Goal: Task Accomplishment & Management: Manage account settings

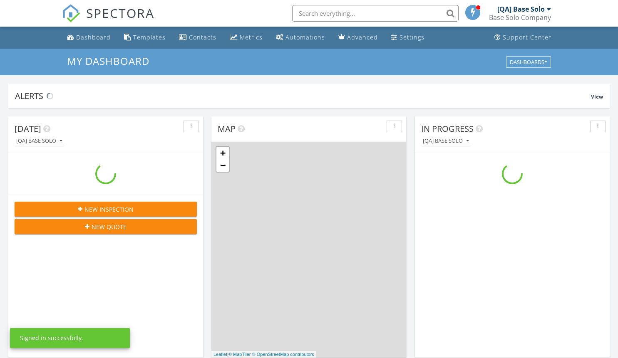
scroll to position [770, 631]
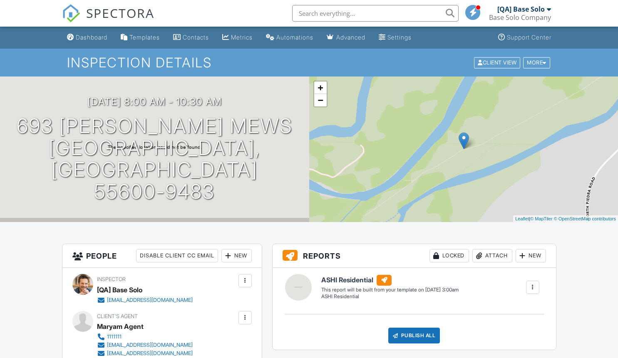
click at [245, 317] on div at bounding box center [245, 318] width 8 height 8
click at [197, 343] on li "Edit" at bounding box center [200, 343] width 93 height 21
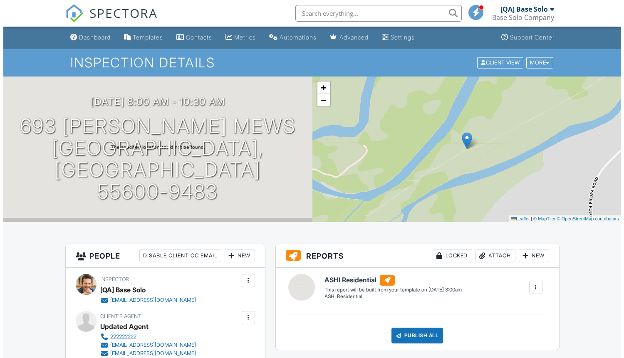
scroll to position [47, 0]
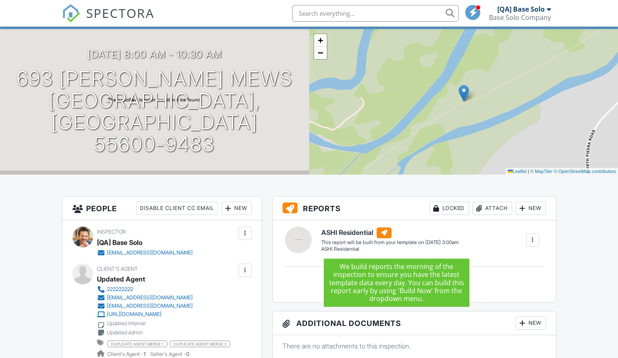
click at [245, 270] on div at bounding box center [245, 270] width 8 height 8
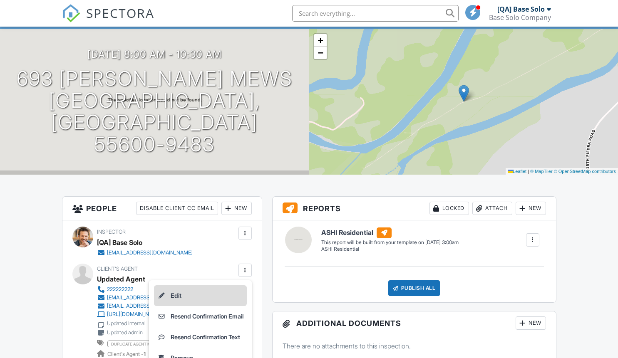
click at [197, 295] on li "Edit" at bounding box center [200, 295] width 93 height 21
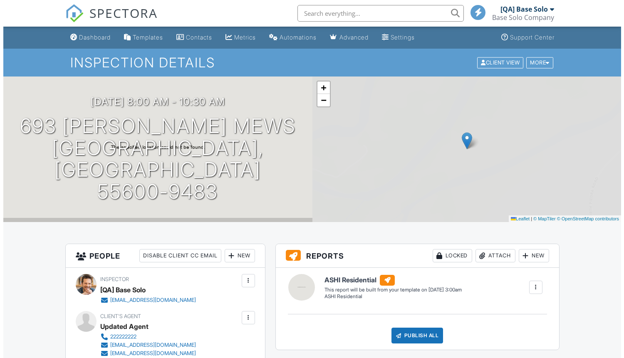
scroll to position [47, 0]
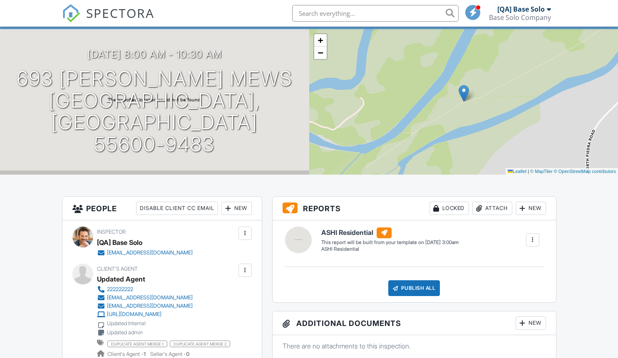
click at [245, 270] on div at bounding box center [245, 270] width 8 height 8
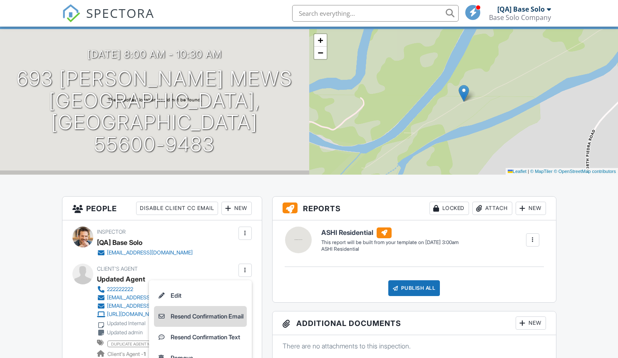
click at [197, 316] on li "Resend Confirmation Email" at bounding box center [200, 316] width 93 height 21
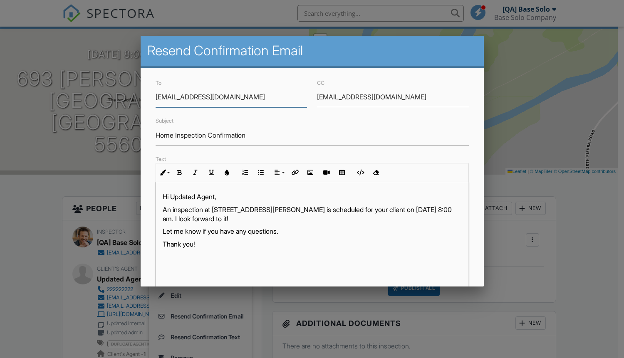
click at [388, 97] on input "[EMAIL_ADDRESS][DOMAIN_NAME]" at bounding box center [393, 97] width 152 height 20
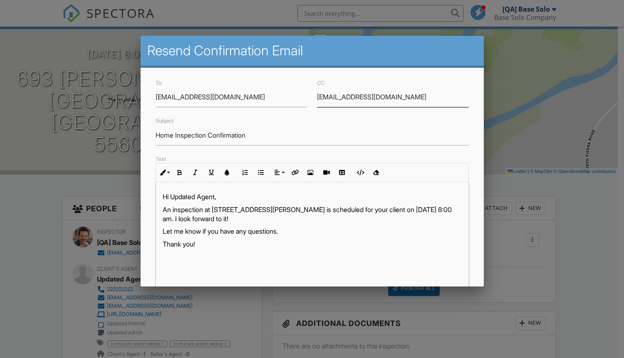
click at [388, 97] on input "[EMAIL_ADDRESS][DOMAIN_NAME]" at bounding box center [393, 97] width 152 height 20
click at [309, 135] on input "Home Inspection Confirmation" at bounding box center [312, 135] width 313 height 20
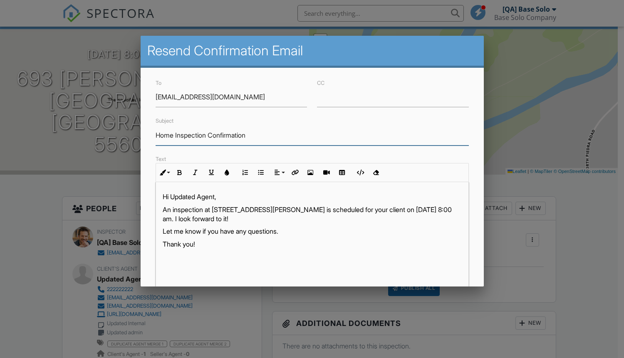
click at [309, 135] on input "Home Inspection Confirmation" at bounding box center [312, 135] width 313 height 20
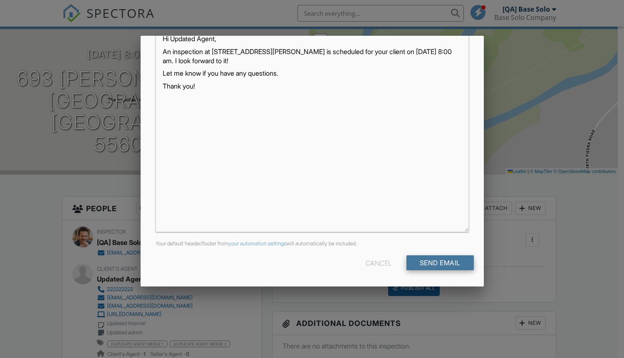
click at [433, 263] on input "Send Email" at bounding box center [439, 262] width 67 height 15
type input "Resend Confirmation Client's Agent"
click at [433, 263] on input "Send Email" at bounding box center [439, 262] width 67 height 15
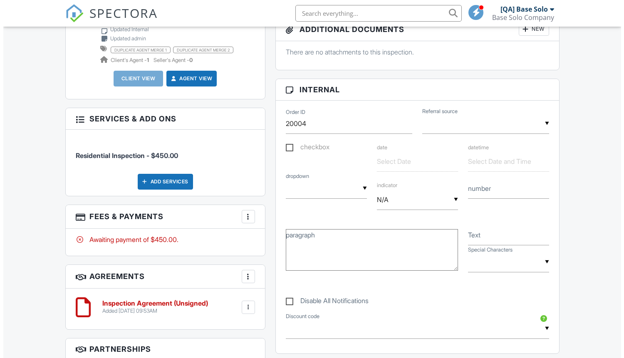
scroll to position [139, 0]
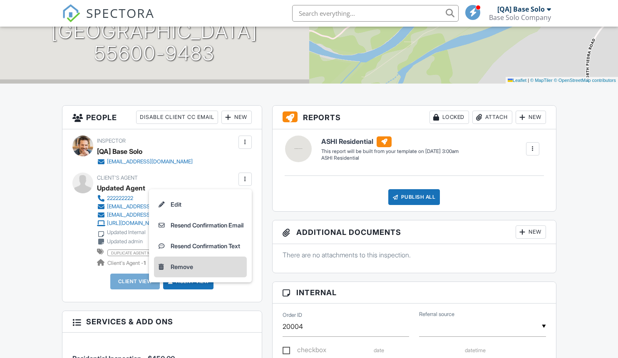
click at [197, 267] on li "Remove" at bounding box center [200, 267] width 93 height 21
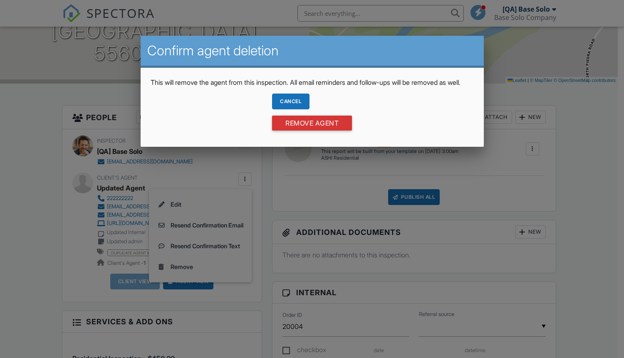
click at [290, 109] on div "Cancel" at bounding box center [290, 102] width 37 height 16
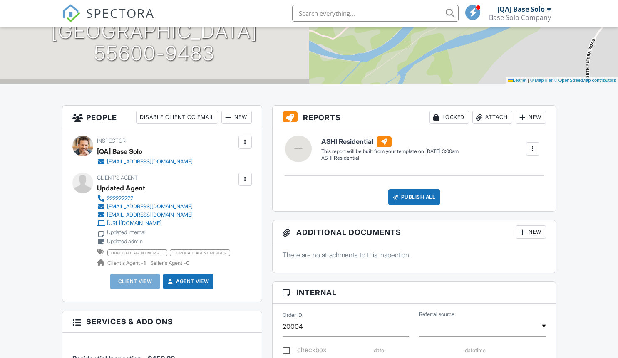
click at [245, 179] on div at bounding box center [245, 179] width 8 height 8
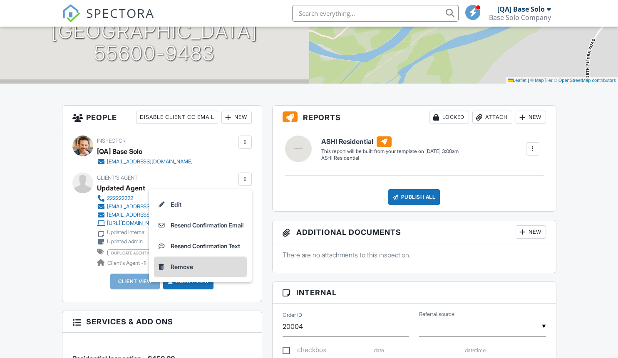
click at [197, 267] on li "Remove" at bounding box center [200, 267] width 93 height 21
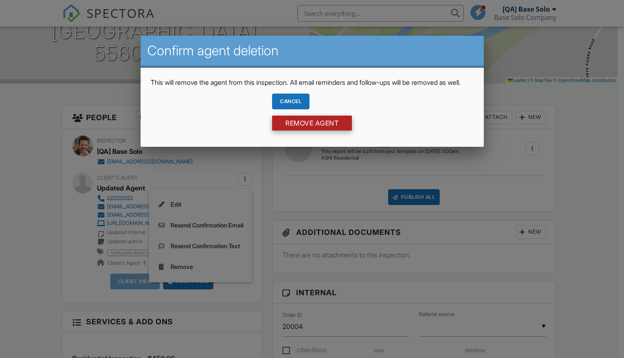
click at [312, 131] on input "Remove Agent" at bounding box center [312, 123] width 80 height 15
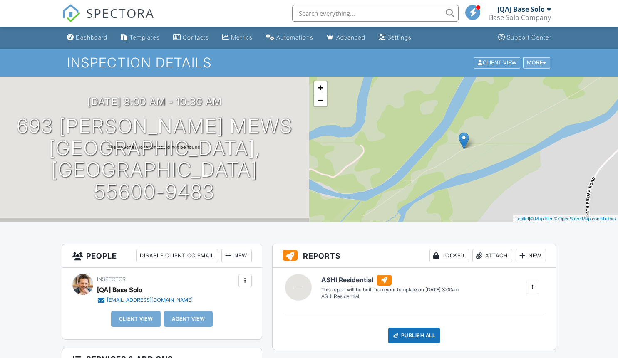
click at [535, 62] on div "More" at bounding box center [536, 62] width 27 height 11
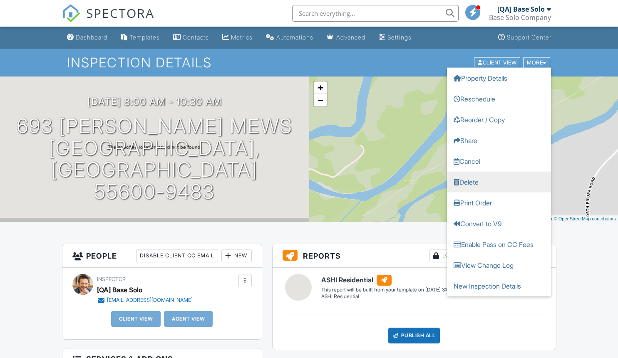
click at [498, 182] on link "Delete" at bounding box center [499, 181] width 104 height 21
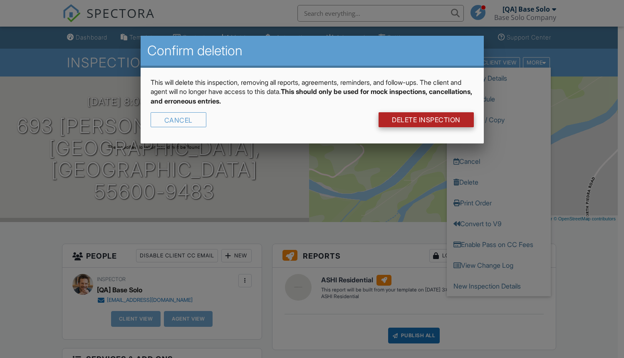
click at [425, 120] on link "DELETE Inspection" at bounding box center [426, 119] width 95 height 15
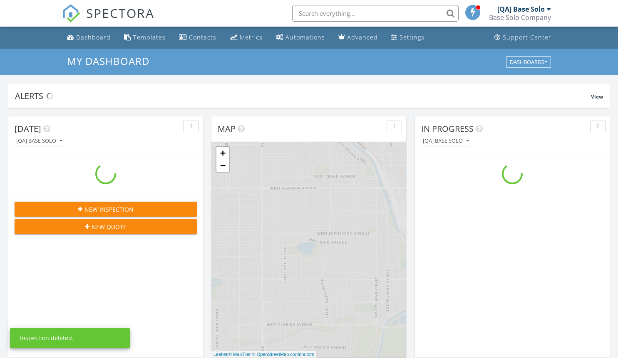
scroll to position [770, 631]
